Goal: Task Accomplishment & Management: Manage account settings

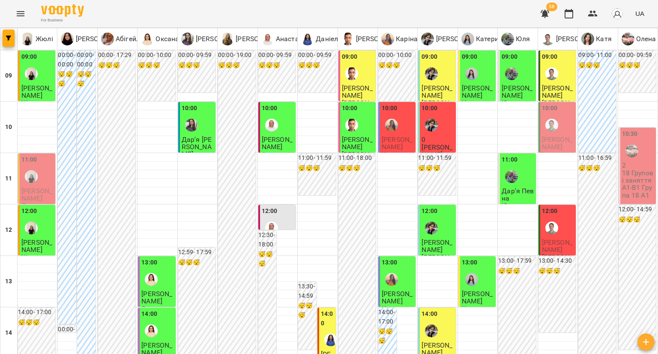
type input "**********"
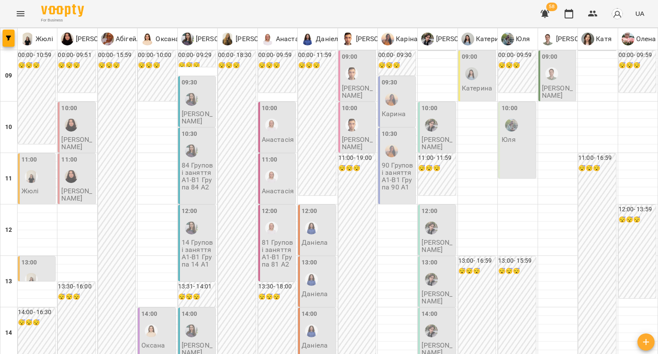
scroll to position [129, 0]
type input "**********"
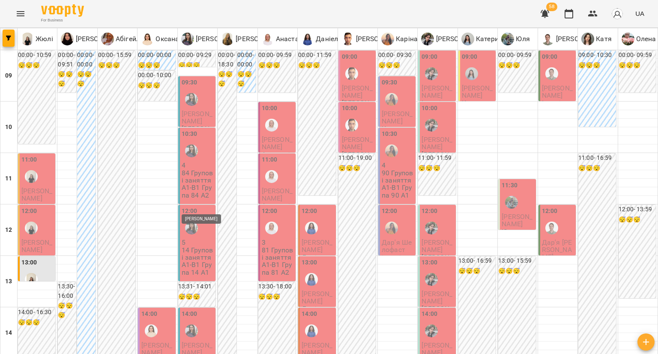
click at [195, 324] on img "Юлія" at bounding box center [191, 330] width 13 height 13
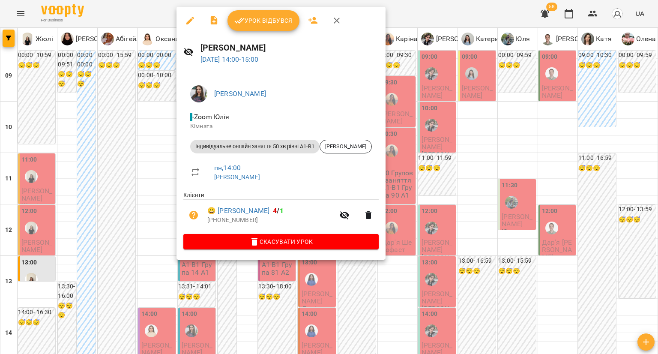
click at [113, 199] on div at bounding box center [329, 177] width 658 height 354
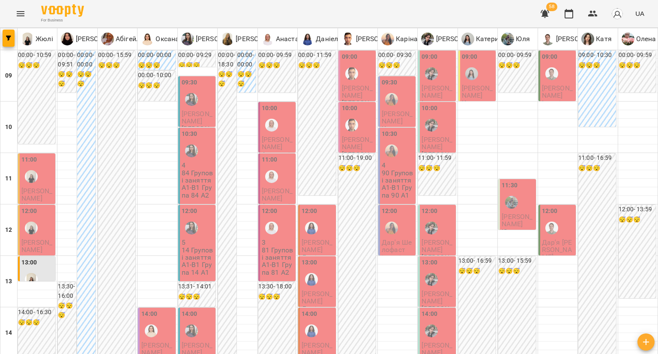
scroll to position [214, 0]
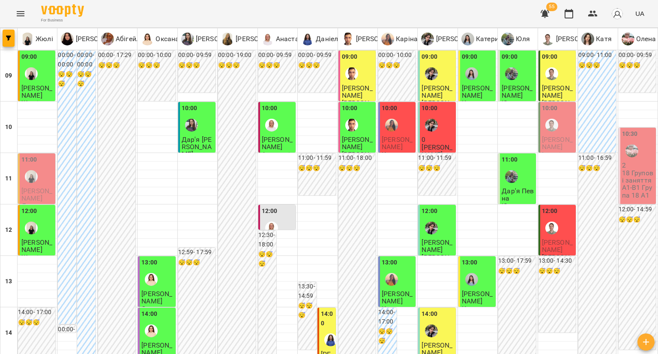
scroll to position [0, 0]
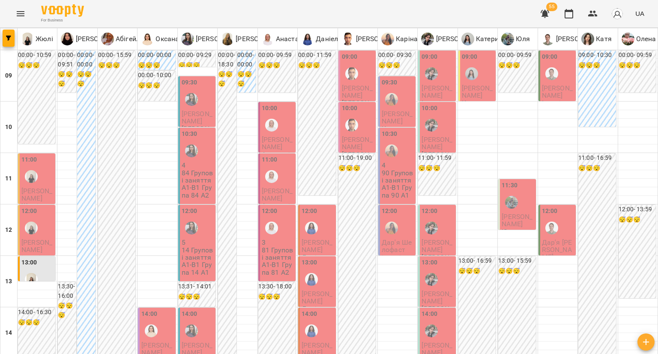
scroll to position [386, 0]
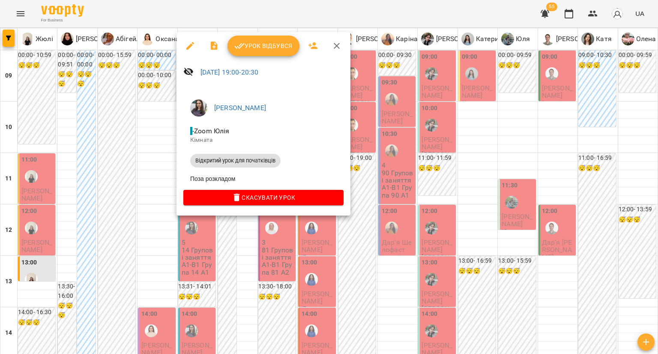
click at [397, 183] on div at bounding box center [329, 177] width 658 height 354
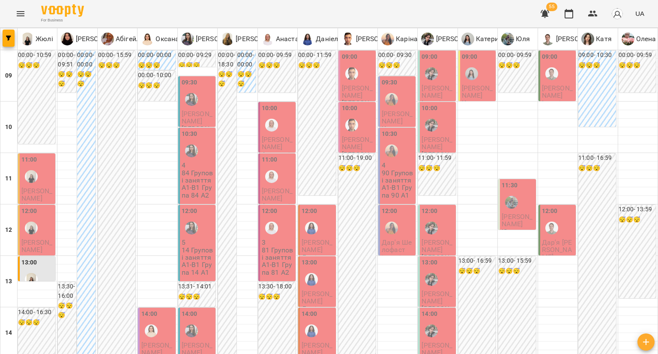
type input "**********"
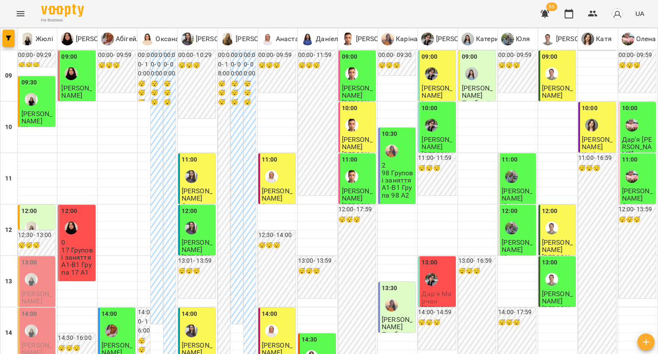
scroll to position [86, 0]
click at [425, 290] on span "Дар'я Марчан" at bounding box center [437, 297] width 30 height 15
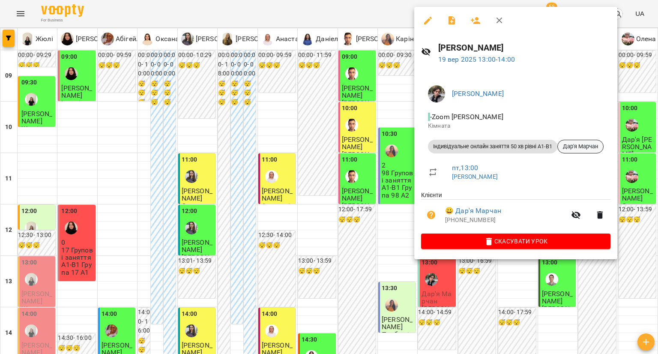
click at [571, 151] on div "Дар'я Марчан" at bounding box center [580, 147] width 46 height 14
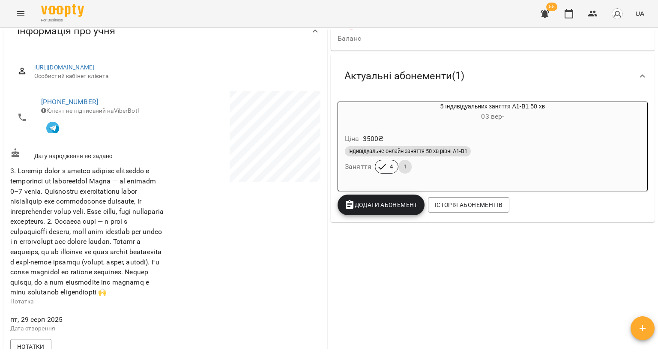
scroll to position [86, 0]
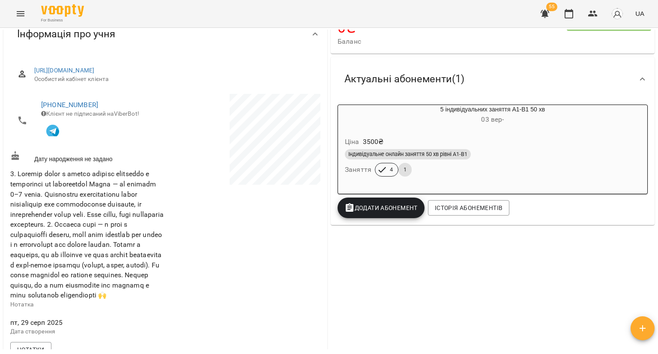
click at [519, 159] on div "Індивідуальне онлайн заняття 50 хв рівні А1-В1" at bounding box center [493, 154] width 296 height 10
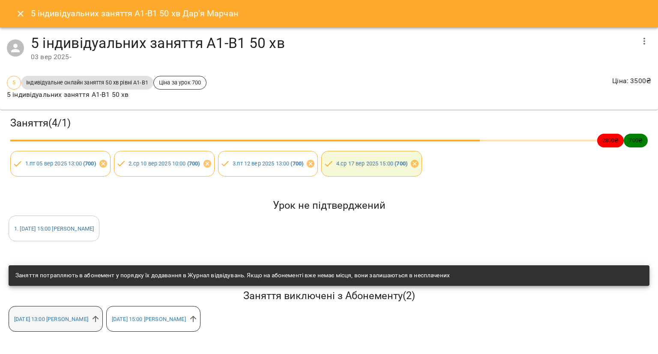
click at [94, 326] on div "пт 19 вер 2025 13:00 Микита" at bounding box center [56, 319] width 94 height 26
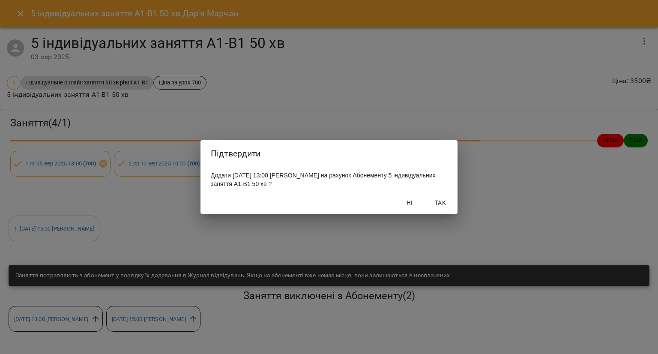
click at [434, 207] on span "Так" at bounding box center [440, 203] width 21 height 10
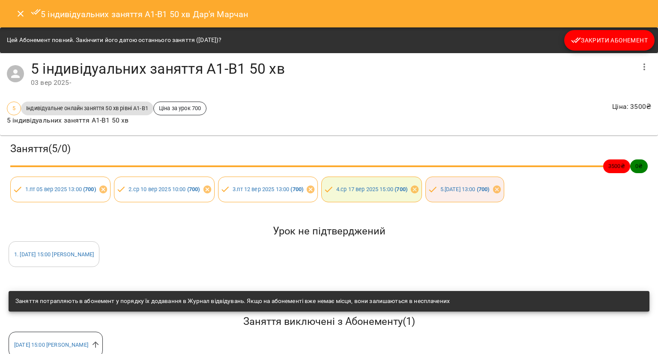
click at [13, 17] on button "Close" at bounding box center [20, 13] width 21 height 21
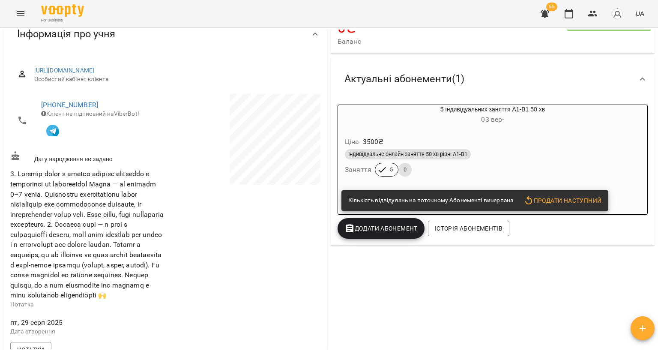
scroll to position [0, 0]
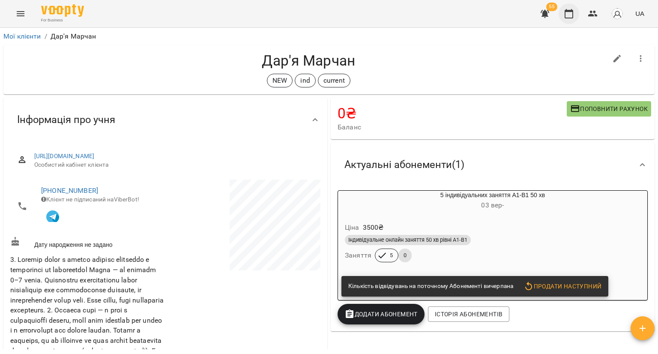
click at [564, 7] on button "button" at bounding box center [569, 13] width 21 height 21
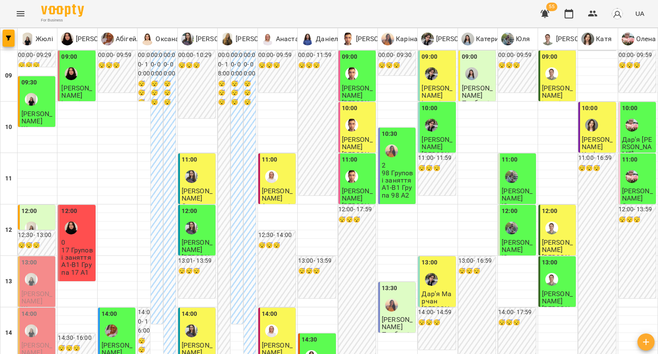
scroll to position [86, 0]
click at [77, 246] on p "17 Групові заняття А1-В1 Група 17 А1" at bounding box center [77, 261] width 32 height 30
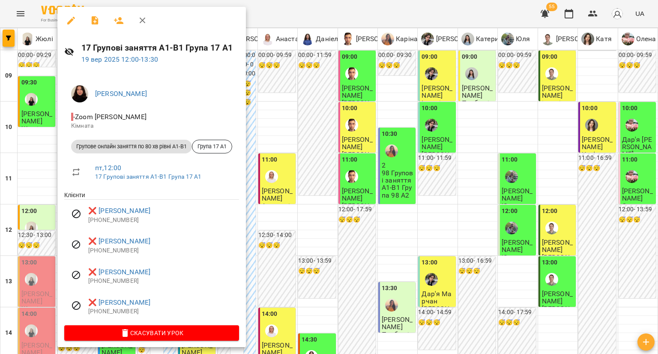
click at [74, 26] on button "button" at bounding box center [71, 20] width 21 height 21
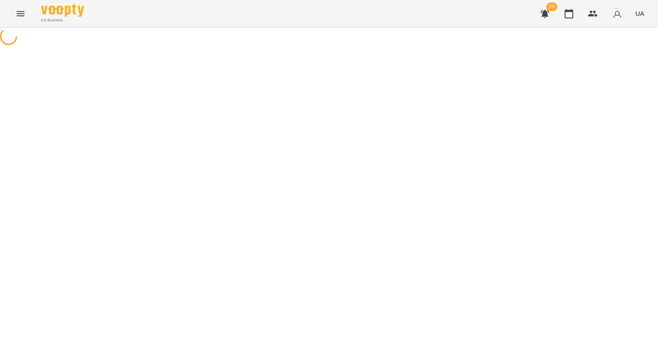
select select "**********"
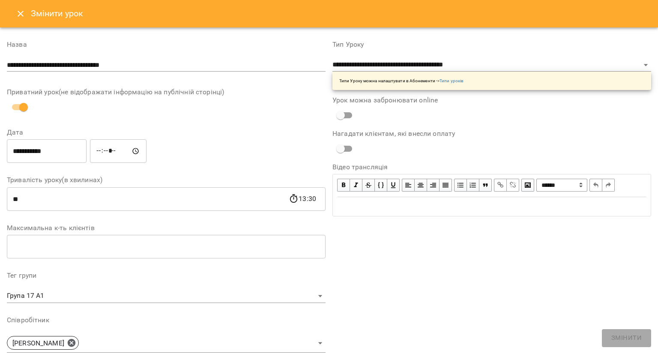
click at [19, 9] on icon "Close" at bounding box center [20, 14] width 10 height 10
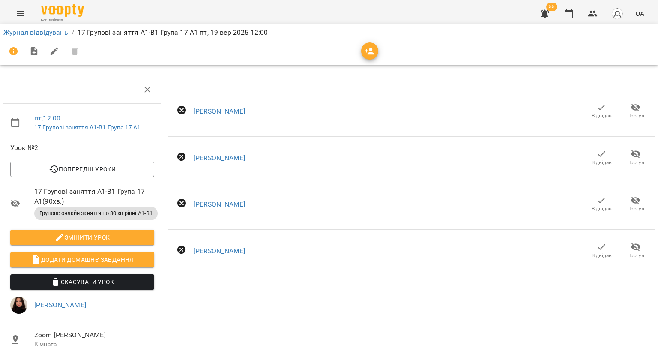
click at [590, 105] on span "Відвідав" at bounding box center [602, 110] width 24 height 17
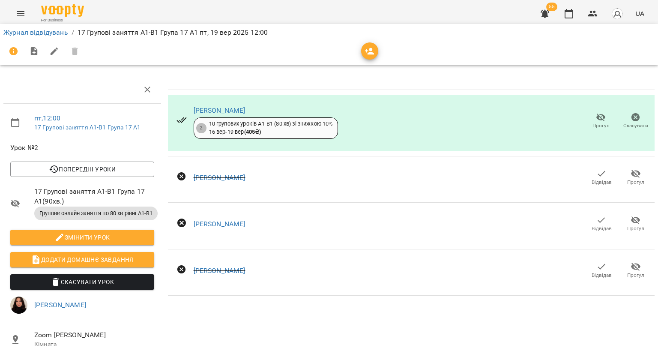
click at [596, 168] on icon "button" at bounding box center [601, 173] width 10 height 10
click at [596, 224] on icon "button" at bounding box center [601, 220] width 10 height 10
click at [596, 265] on icon "button" at bounding box center [601, 266] width 10 height 10
click at [596, 220] on icon "button" at bounding box center [601, 220] width 10 height 10
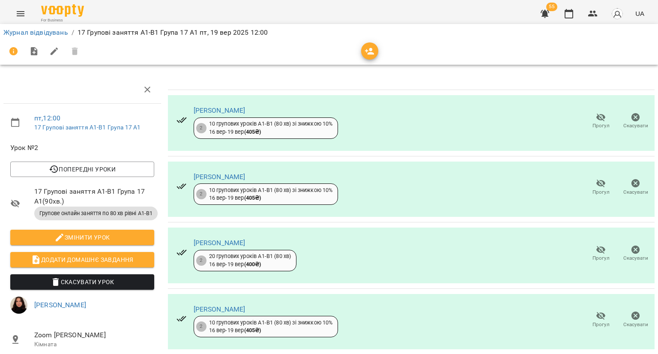
click at [362, 54] on span "button" at bounding box center [369, 51] width 17 height 10
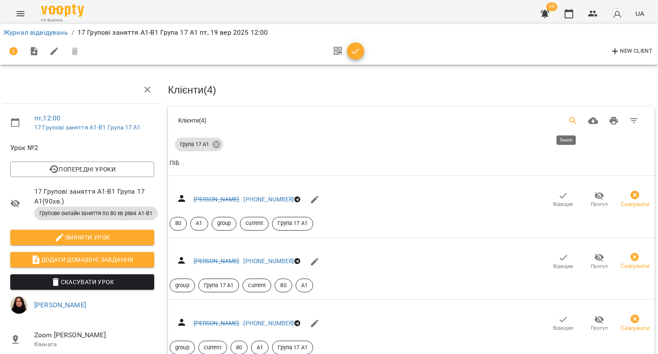
click at [568, 124] on icon "Search" at bounding box center [573, 121] width 10 height 10
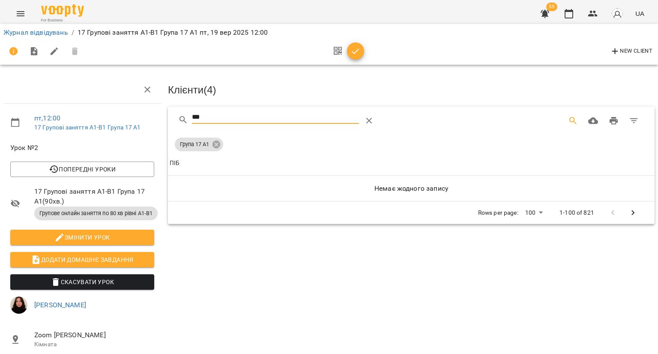
type input "***"
drag, startPoint x: 590, startPoint y: 19, endPoint x: 584, endPoint y: 19, distance: 6.4
click at [588, 19] on button "button" at bounding box center [593, 13] width 21 height 21
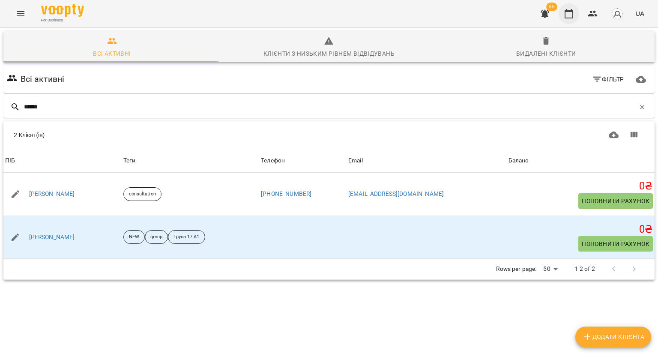
type input "******"
click at [575, 11] on button "button" at bounding box center [569, 13] width 21 height 21
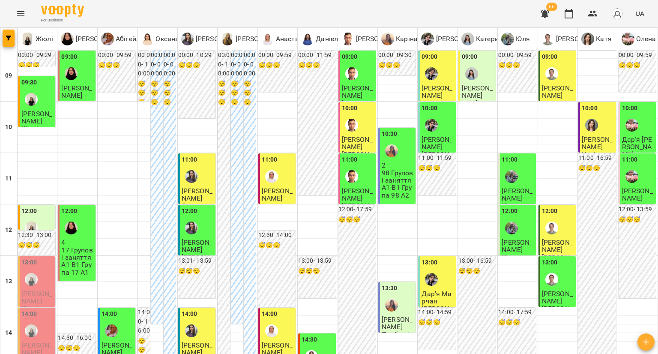
click at [82, 225] on div "12:00" at bounding box center [77, 222] width 32 height 31
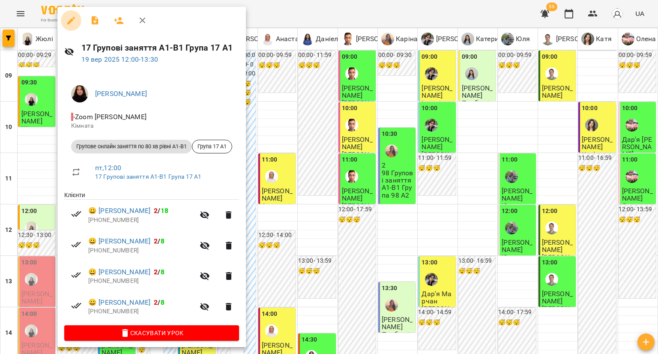
click at [68, 18] on icon "button" at bounding box center [71, 20] width 10 height 10
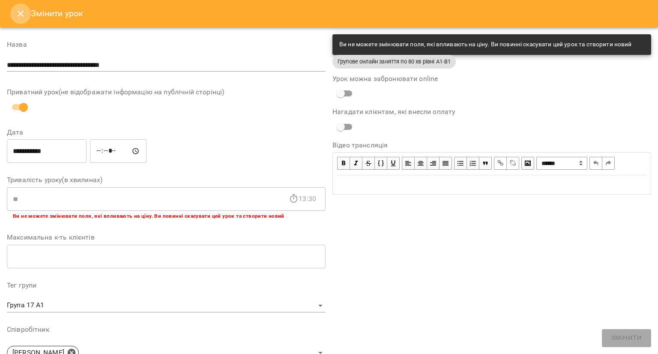
click at [21, 17] on icon "Close" at bounding box center [20, 14] width 10 height 10
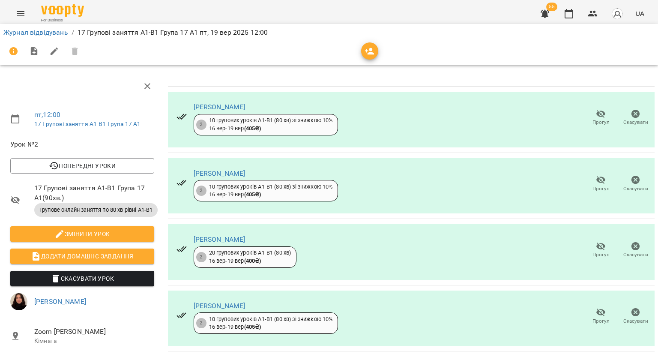
scroll to position [24, 0]
click at [376, 57] on div at bounding box center [369, 50] width 17 height 17
click at [370, 50] on icon "button" at bounding box center [369, 51] width 9 height 7
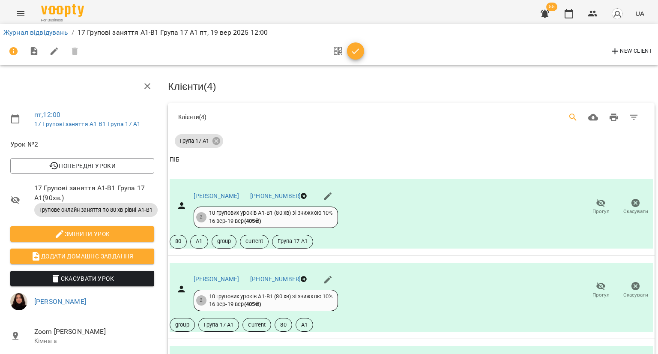
click at [568, 112] on icon "Search" at bounding box center [573, 117] width 10 height 10
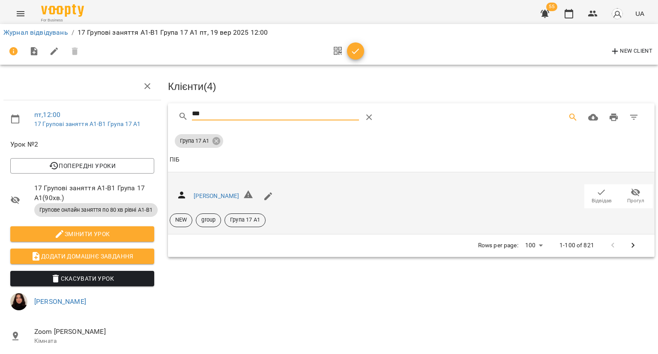
type input "***"
click at [596, 187] on icon "button" at bounding box center [601, 192] width 10 height 10
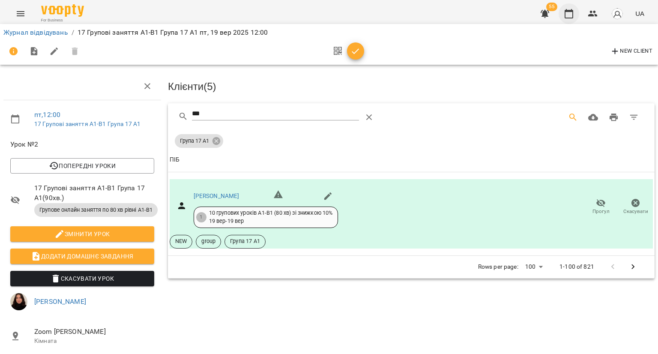
click at [571, 19] on button "button" at bounding box center [569, 13] width 21 height 21
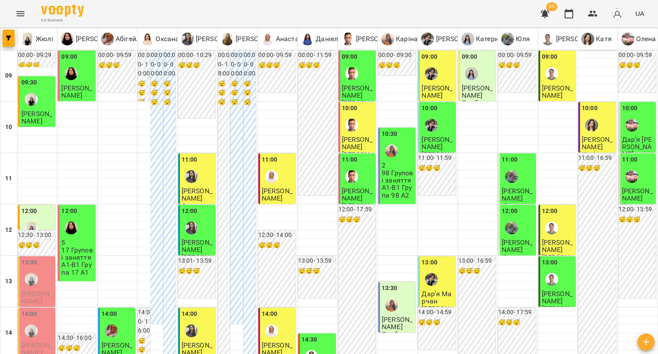
scroll to position [214, 0]
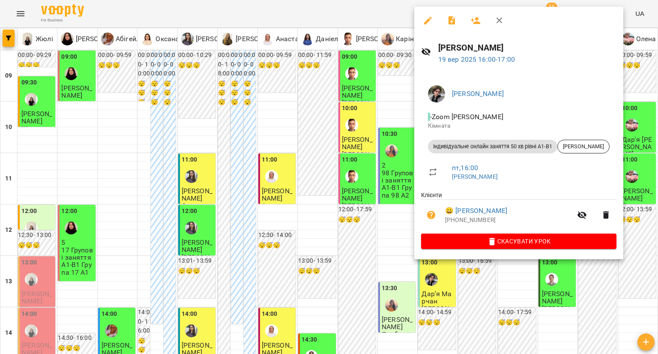
click at [263, 234] on div at bounding box center [329, 177] width 658 height 354
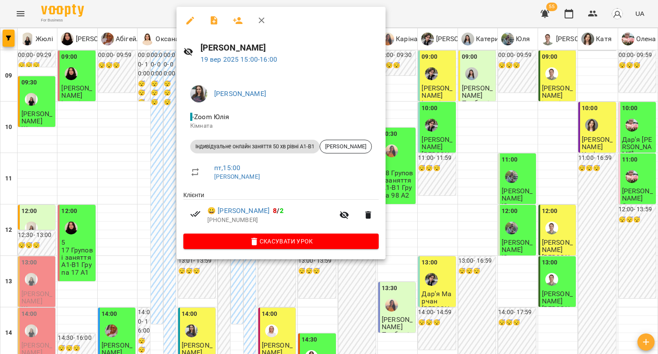
click at [164, 156] on div at bounding box center [329, 177] width 658 height 354
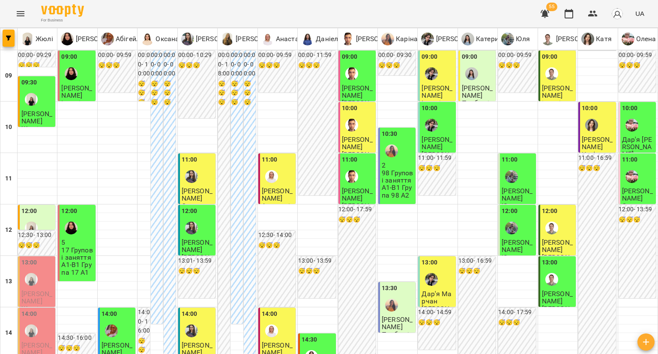
click at [201, 341] on span "[PERSON_NAME]" at bounding box center [197, 348] width 31 height 15
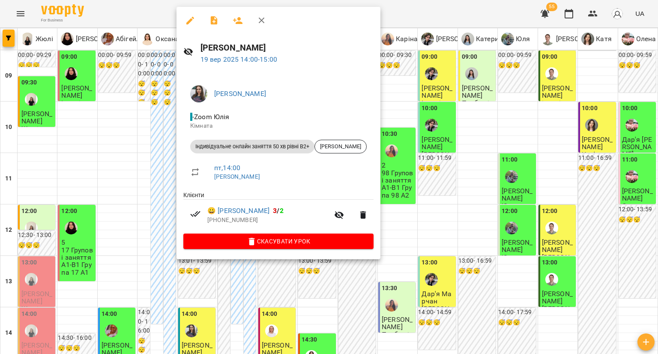
click at [144, 170] on div at bounding box center [329, 177] width 658 height 354
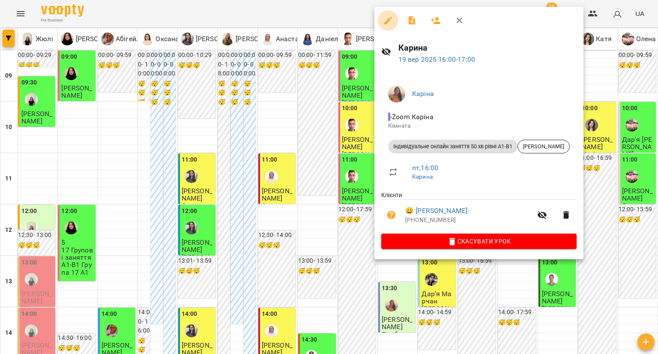
click at [387, 22] on icon "button" at bounding box center [388, 21] width 8 height 8
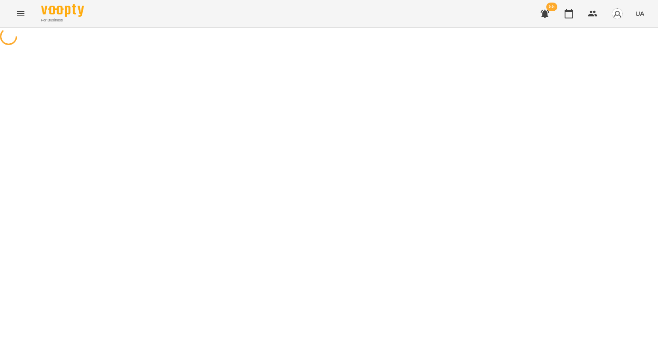
select select "**********"
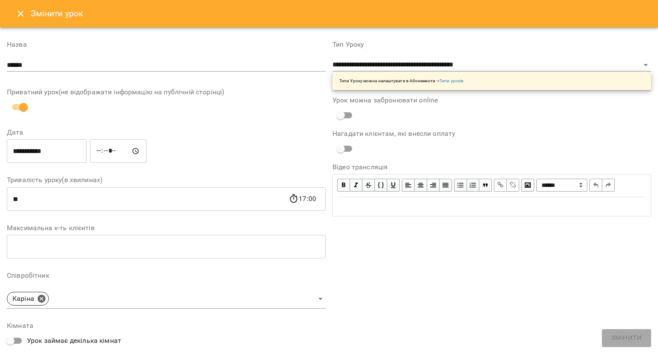
click at [22, 12] on icon "Close" at bounding box center [21, 14] width 6 height 6
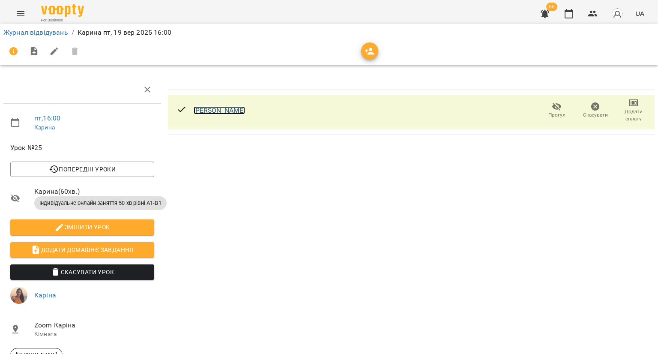
click at [227, 111] on link "[PERSON_NAME]" at bounding box center [220, 110] width 52 height 8
click at [586, 16] on button "button" at bounding box center [593, 13] width 21 height 21
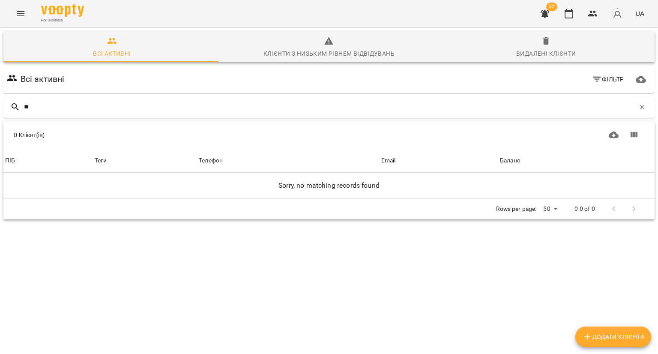
type input "*"
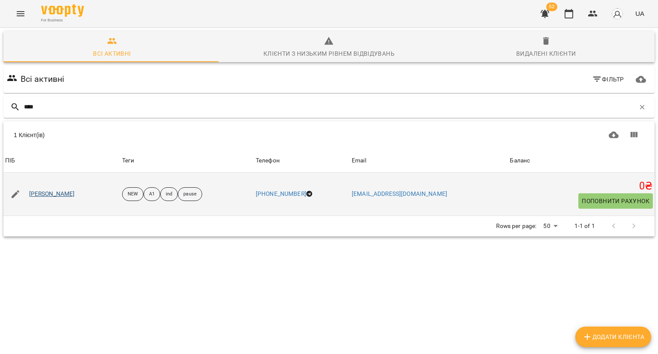
type input "****"
click at [36, 192] on link "[PERSON_NAME]" at bounding box center [52, 194] width 46 height 9
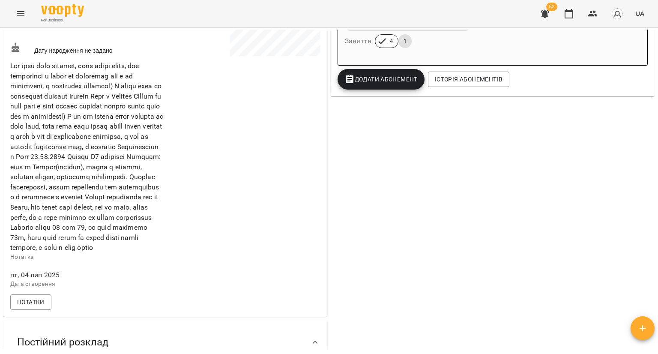
scroll to position [386, 0]
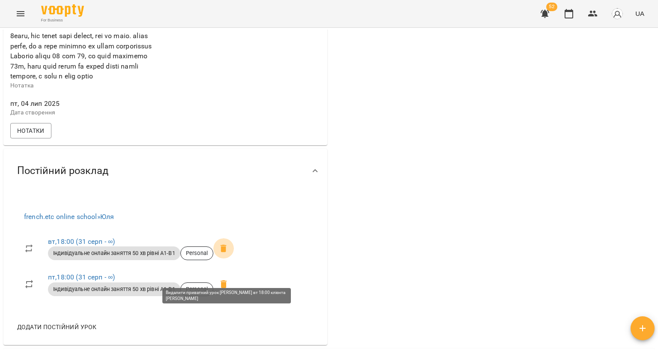
click at [225, 252] on icon at bounding box center [224, 249] width 6 height 8
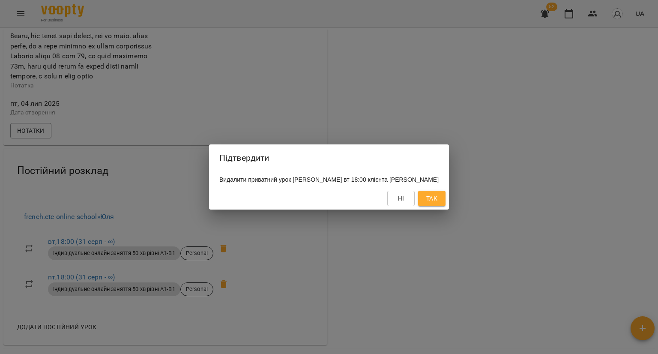
click at [426, 201] on span "Так" at bounding box center [431, 198] width 11 height 10
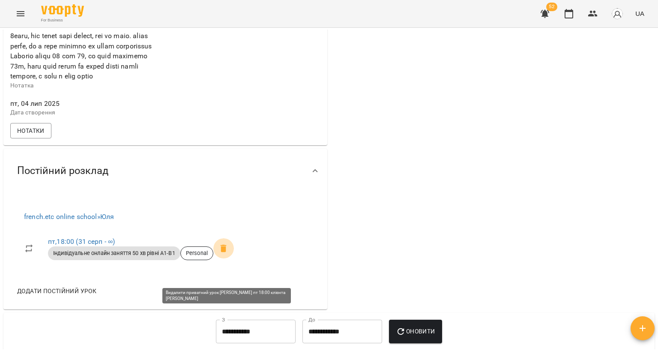
click at [221, 254] on icon at bounding box center [224, 248] width 10 height 10
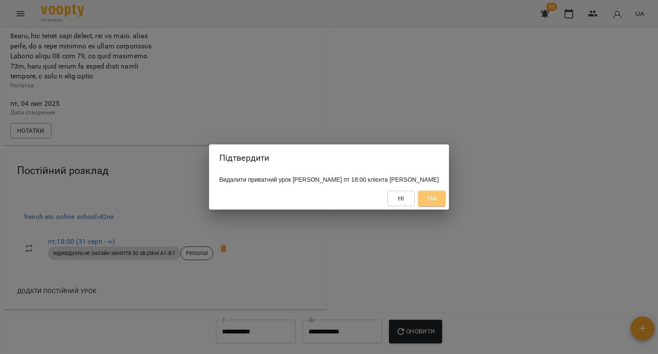
click at [426, 196] on span "Так" at bounding box center [431, 198] width 11 height 10
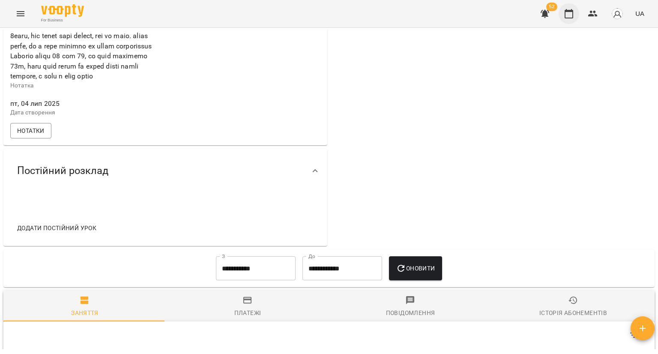
click at [566, 15] on icon "button" at bounding box center [569, 14] width 10 height 10
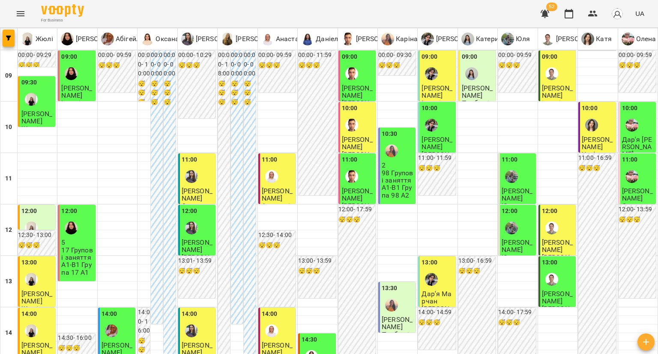
type input "**********"
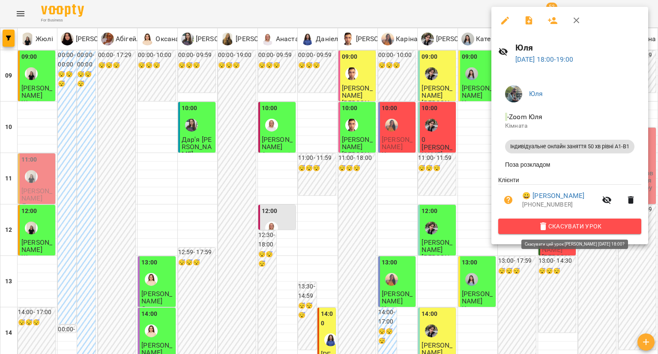
click at [515, 221] on button "Скасувати Урок" at bounding box center [569, 226] width 143 height 15
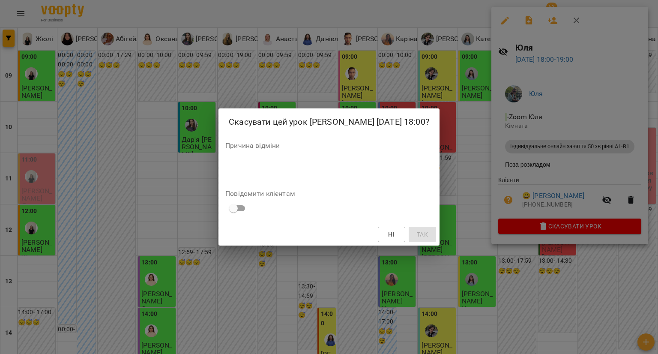
click at [388, 172] on div "*" at bounding box center [328, 166] width 207 height 14
click at [417, 233] on span "Так" at bounding box center [422, 234] width 11 height 10
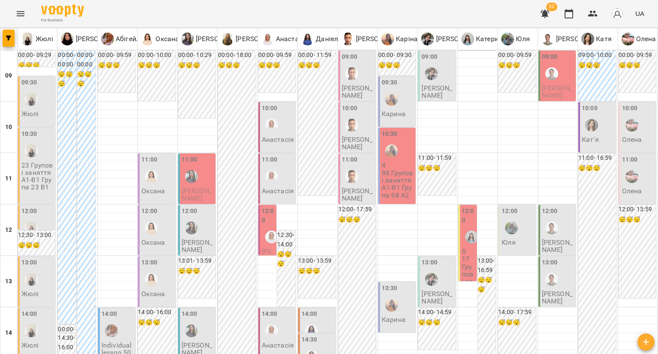
scroll to position [428, 0]
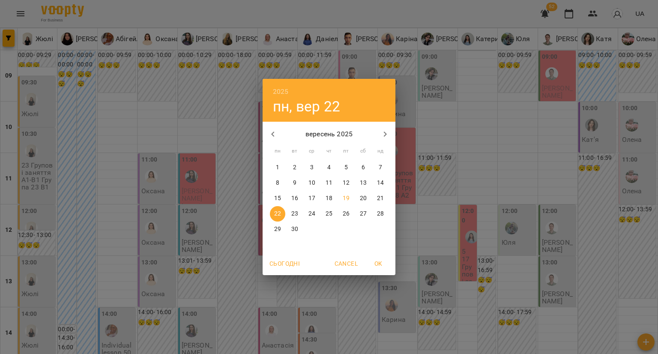
click at [348, 197] on p "19" at bounding box center [346, 198] width 7 height 9
type input "**********"
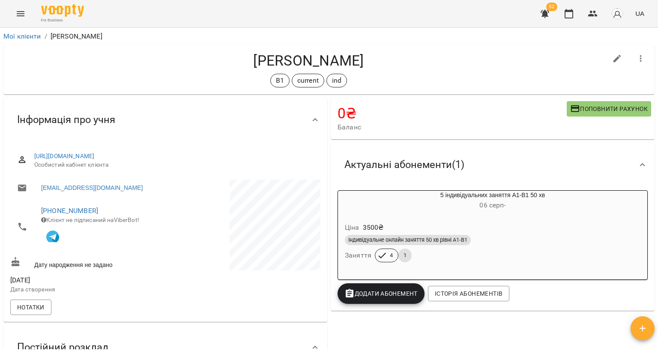
scroll to position [171, 0]
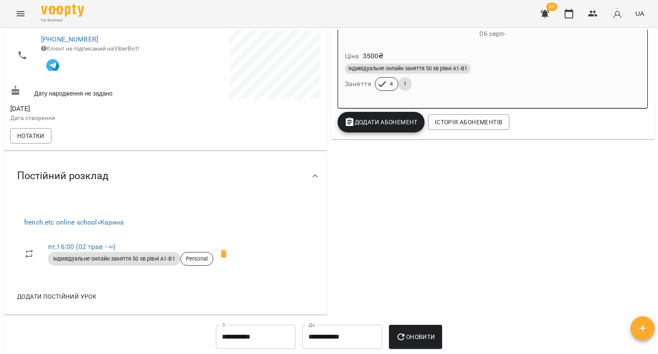
click at [521, 81] on div "Індивідуальне онлайн заняття 50 хв рівні А1-В1 Заняття 4 1" at bounding box center [492, 77] width 299 height 31
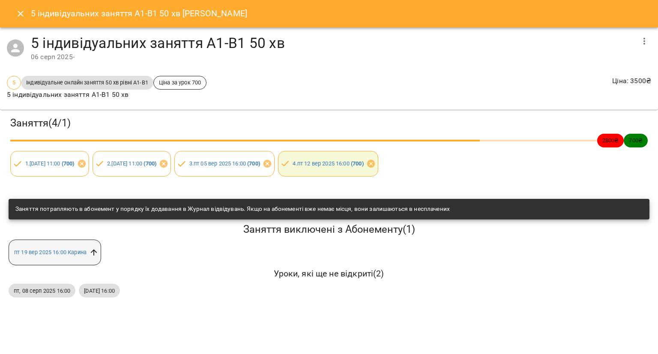
click at [92, 251] on icon at bounding box center [93, 252] width 9 height 9
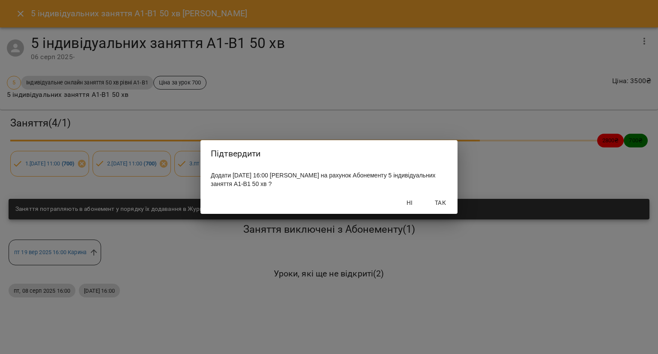
click at [437, 204] on span "Так" at bounding box center [440, 203] width 21 height 10
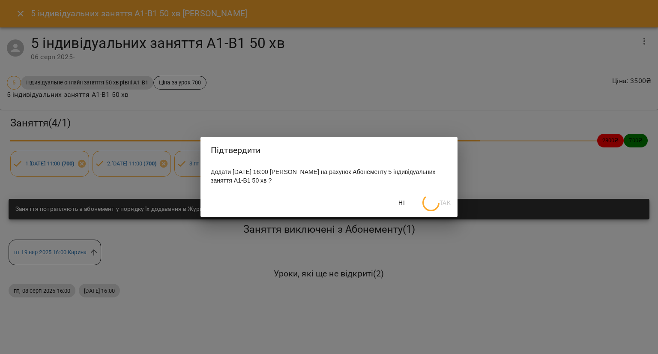
scroll to position [161, 0]
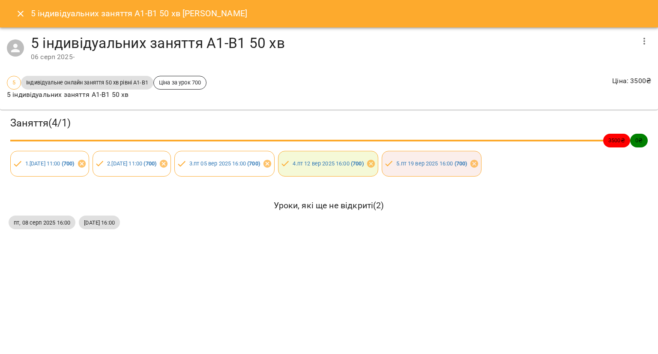
click at [22, 17] on icon "Close" at bounding box center [20, 14] width 10 height 10
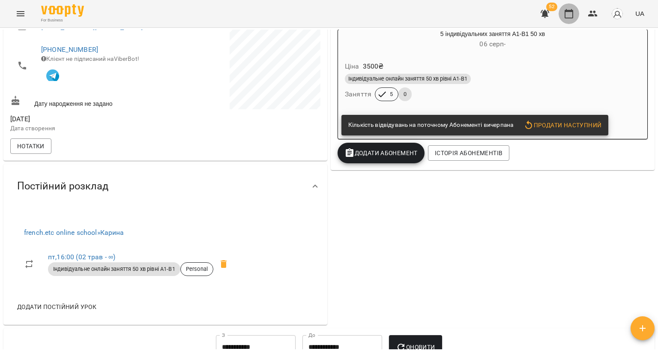
click at [571, 16] on icon "button" at bounding box center [569, 14] width 10 height 10
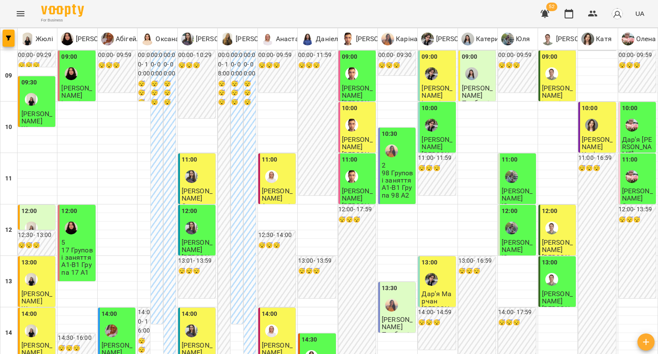
scroll to position [214, 0]
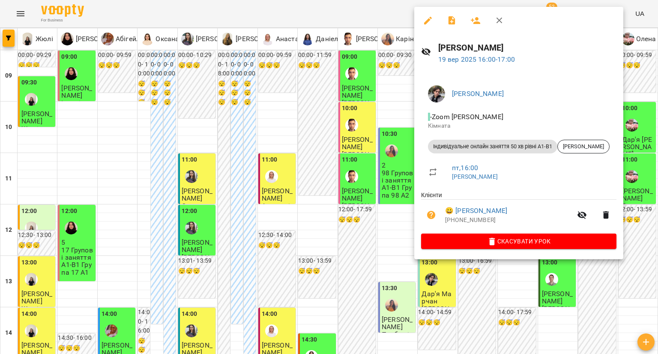
click at [424, 23] on icon "button" at bounding box center [428, 21] width 8 height 8
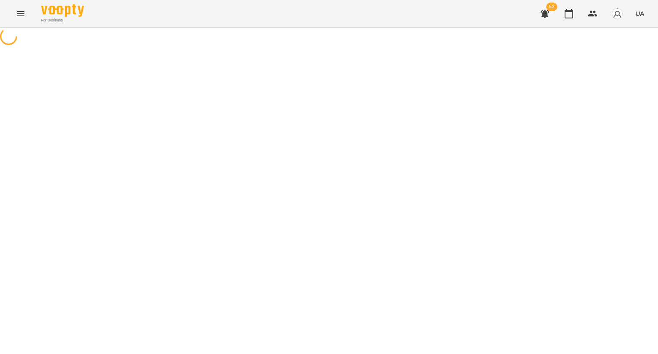
select select "**********"
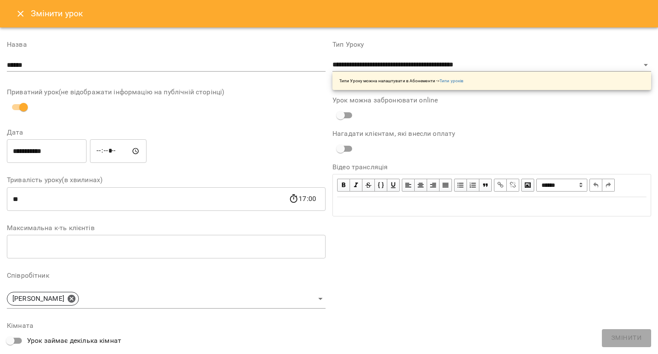
click at [20, 18] on icon "Close" at bounding box center [20, 14] width 10 height 10
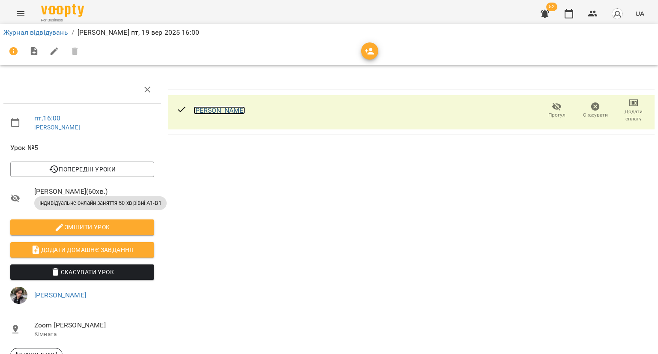
click at [228, 110] on link "[PERSON_NAME]" at bounding box center [220, 110] width 52 height 8
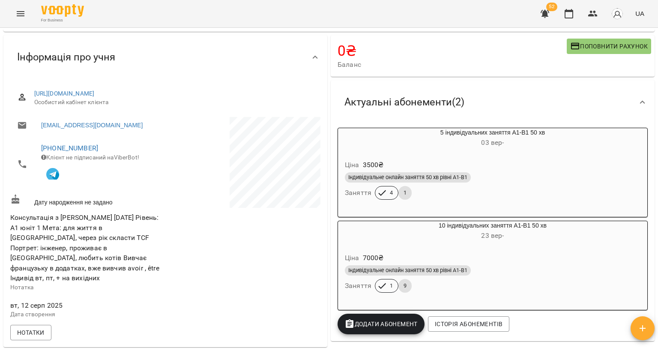
scroll to position [129, 0]
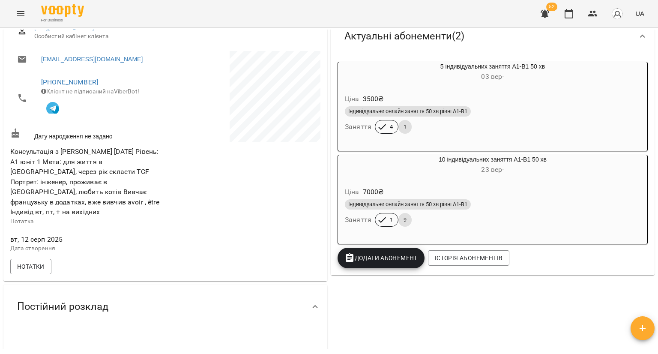
click at [412, 140] on div "Ціна 3500 ₴ Індивідуальне онлайн заняття 50 хв рівні А1-В1 Заняття 4 1" at bounding box center [492, 115] width 309 height 58
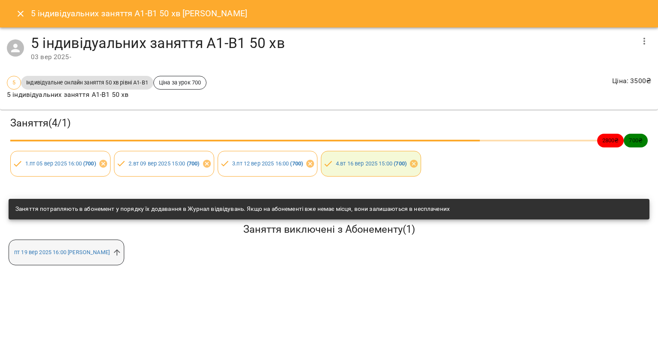
click at [91, 255] on span "[DATE] 16:00 [PERSON_NAME]" at bounding box center [62, 252] width 106 height 8
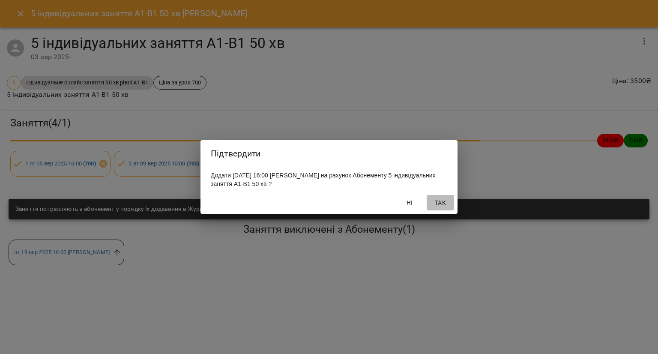
click at [443, 207] on span "Так" at bounding box center [440, 203] width 21 height 10
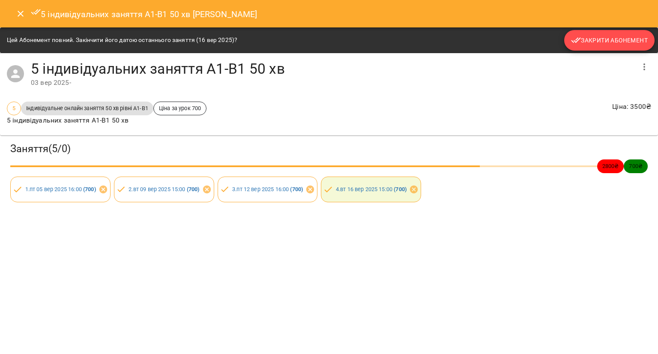
click at [608, 39] on span "Закрити Абонемент" at bounding box center [609, 40] width 77 height 10
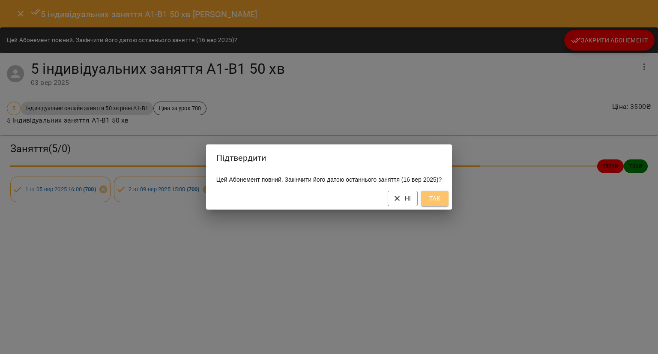
click at [431, 203] on button "Так" at bounding box center [434, 198] width 27 height 15
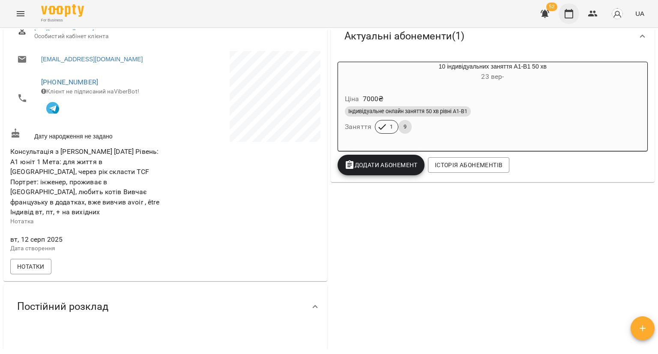
click at [562, 15] on button "button" at bounding box center [569, 13] width 21 height 21
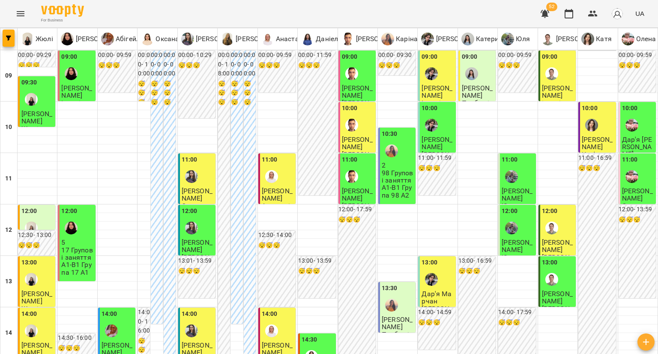
scroll to position [300, 0]
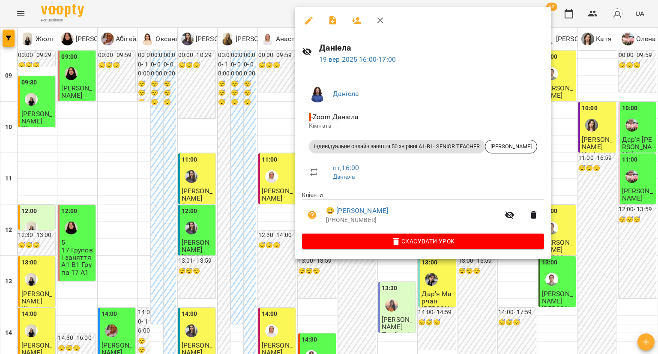
click at [304, 22] on button "button" at bounding box center [309, 20] width 21 height 21
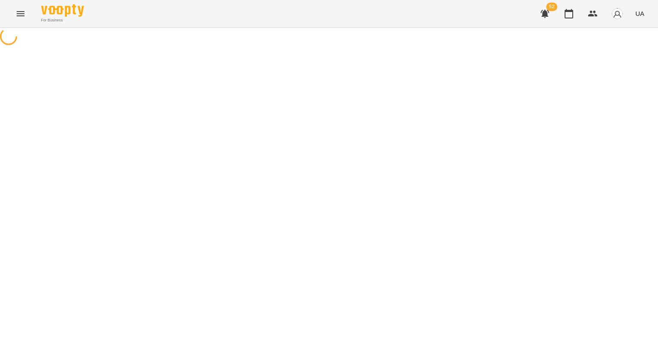
select select "**********"
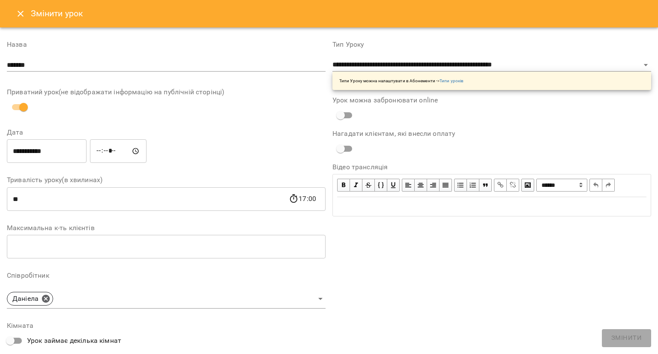
click at [19, 16] on icon "Close" at bounding box center [20, 14] width 10 height 10
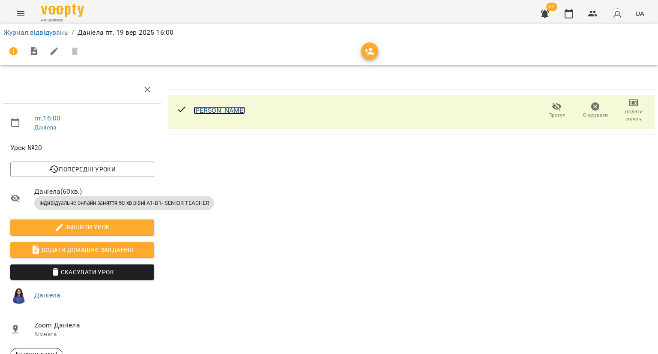
click at [214, 108] on link "[PERSON_NAME]" at bounding box center [220, 110] width 52 height 8
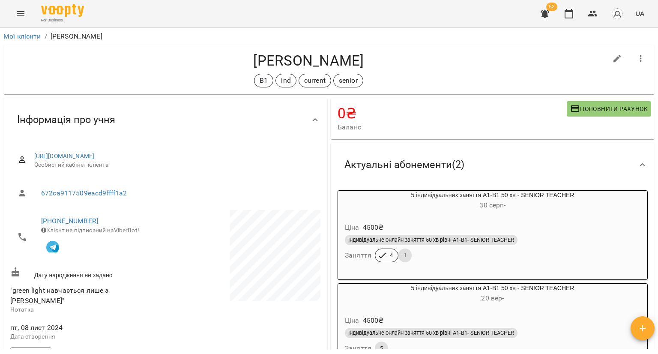
click at [386, 213] on div "5 індивідуальних заняття А1-В1 50 хв - SENIOR TEACHER 30 серп -" at bounding box center [492, 201] width 313 height 24
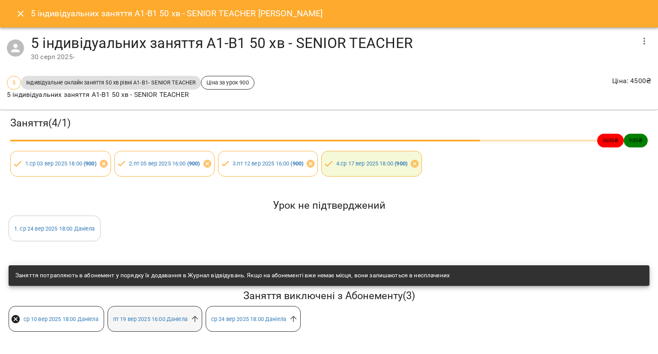
click at [195, 325] on div "пт 19 вер 2025 16:00 Даніела" at bounding box center [155, 319] width 95 height 26
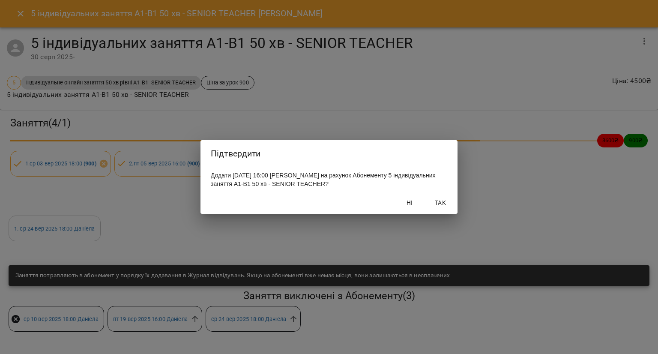
click at [446, 206] on span "Так" at bounding box center [440, 203] width 21 height 10
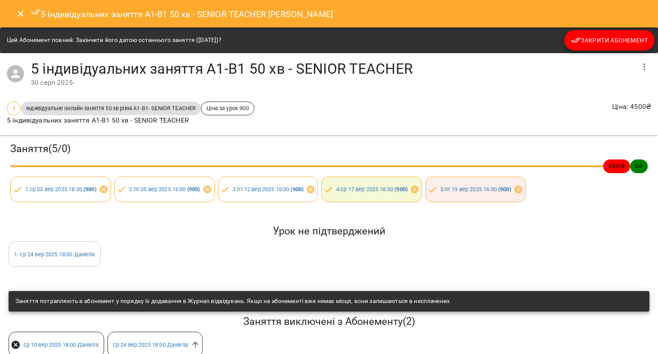
click at [578, 43] on span "Закрити Абонемент" at bounding box center [609, 40] width 77 height 10
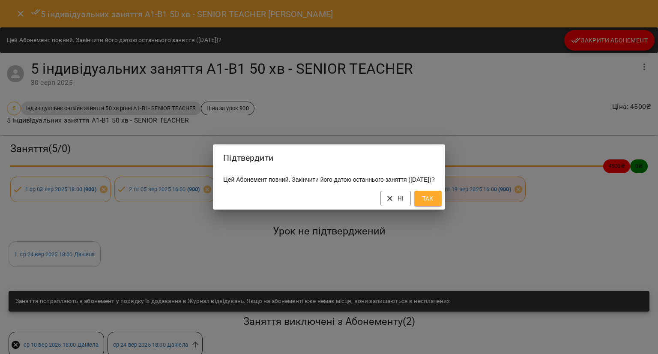
click at [440, 196] on button "Так" at bounding box center [427, 198] width 27 height 15
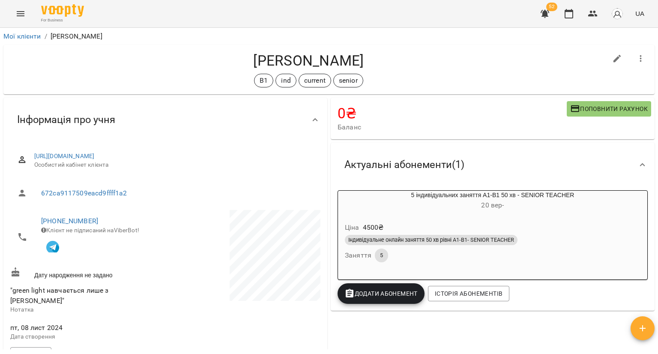
click at [488, 211] on h6 "20 вер -" at bounding box center [492, 205] width 309 height 12
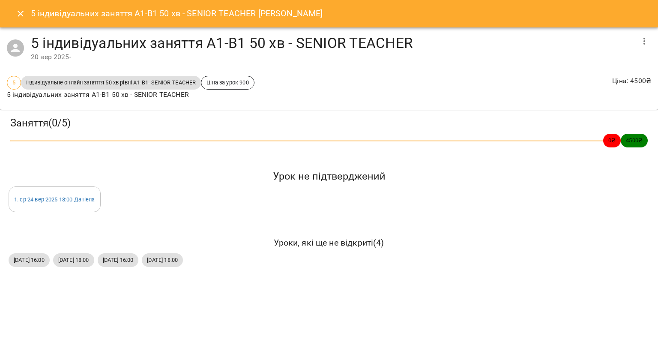
click at [15, 12] on button "Close" at bounding box center [20, 13] width 21 height 21
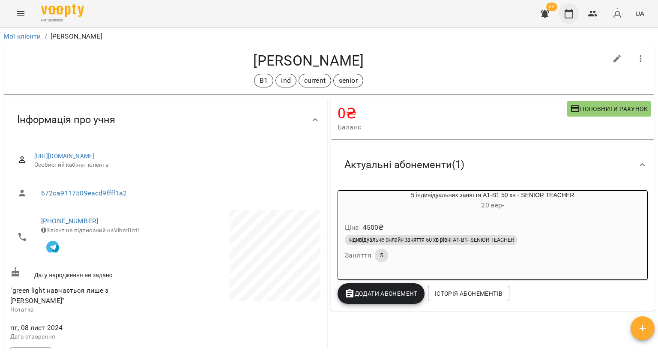
click at [570, 19] on button "button" at bounding box center [569, 13] width 21 height 21
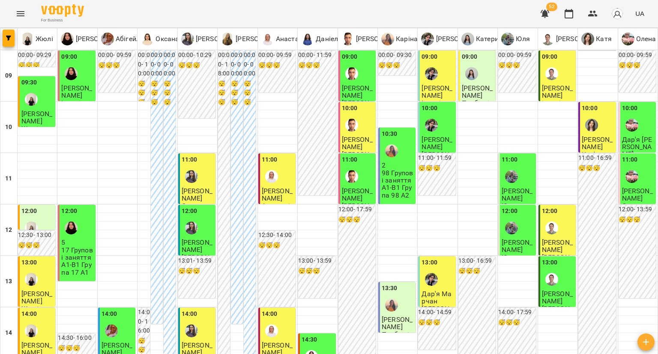
scroll to position [129, 0]
click at [37, 324] on img "Жюлі" at bounding box center [31, 330] width 13 height 13
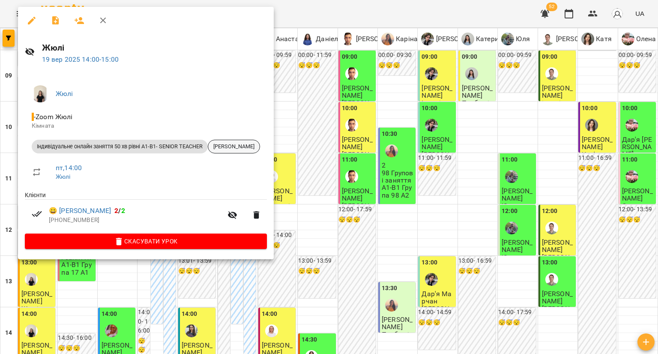
click at [245, 151] on div "[PERSON_NAME]" at bounding box center [234, 147] width 52 height 14
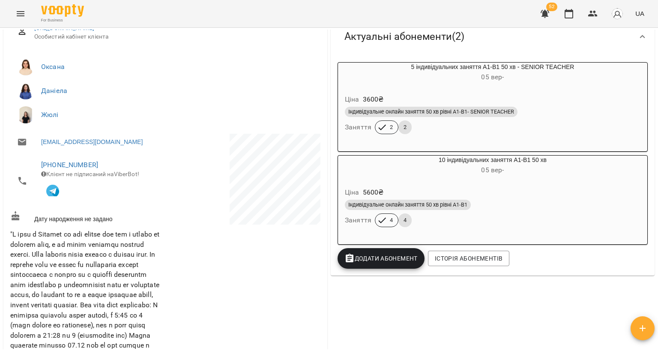
scroll to position [129, 0]
click at [574, 14] on icon "button" at bounding box center [569, 14] width 10 height 10
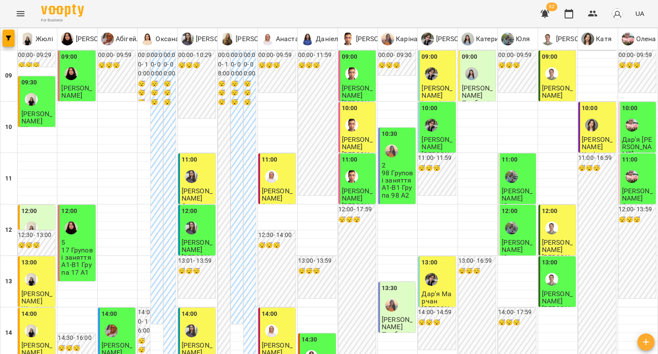
scroll to position [129, 0]
click at [32, 290] on span "[PERSON_NAME]" at bounding box center [36, 297] width 31 height 15
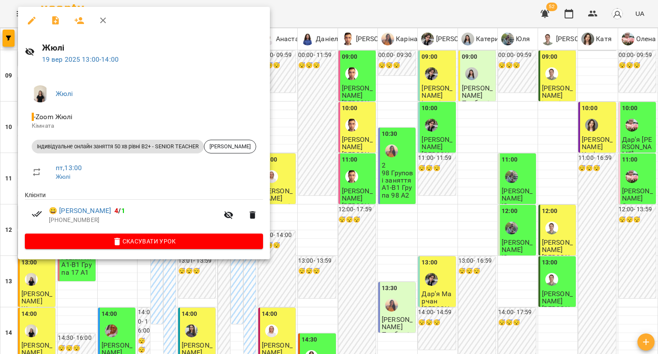
click at [357, 123] on div at bounding box center [329, 177] width 658 height 354
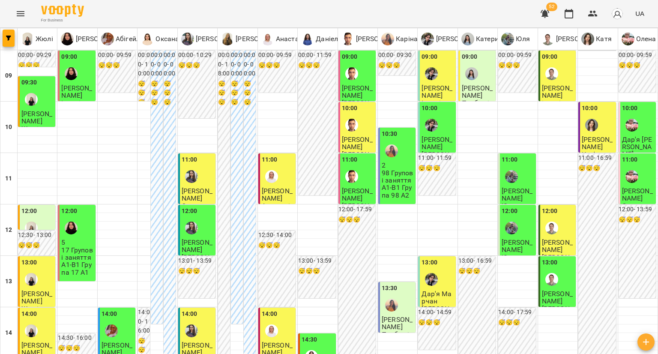
scroll to position [86, 0]
